Goal: Navigation & Orientation: Find specific page/section

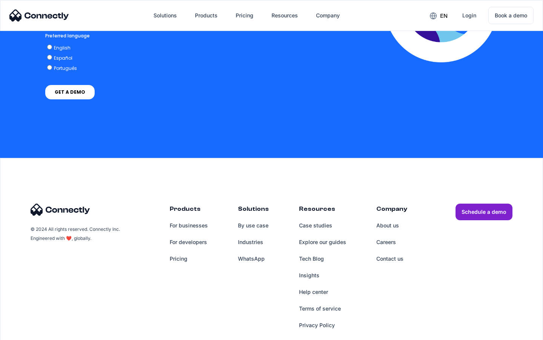
scroll to position [1664, 0]
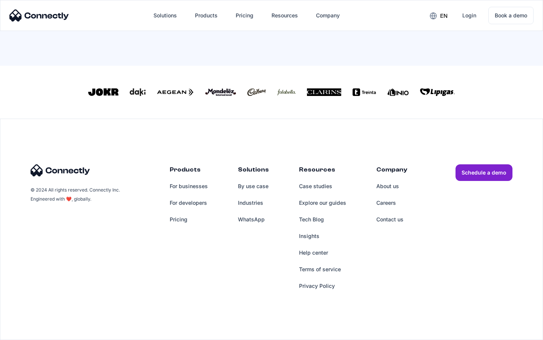
scroll to position [331, 0]
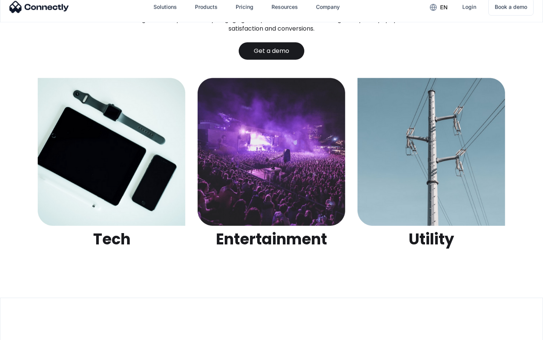
scroll to position [2380, 0]
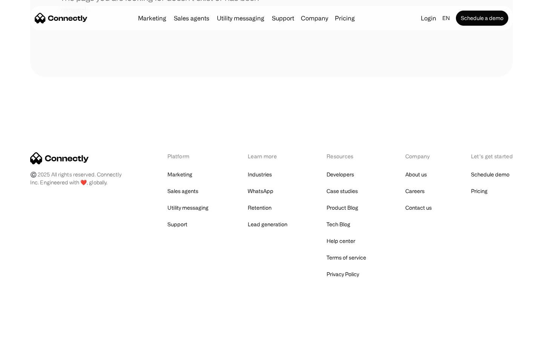
scroll to position [138, 0]
